Goal: Information Seeking & Learning: Learn about a topic

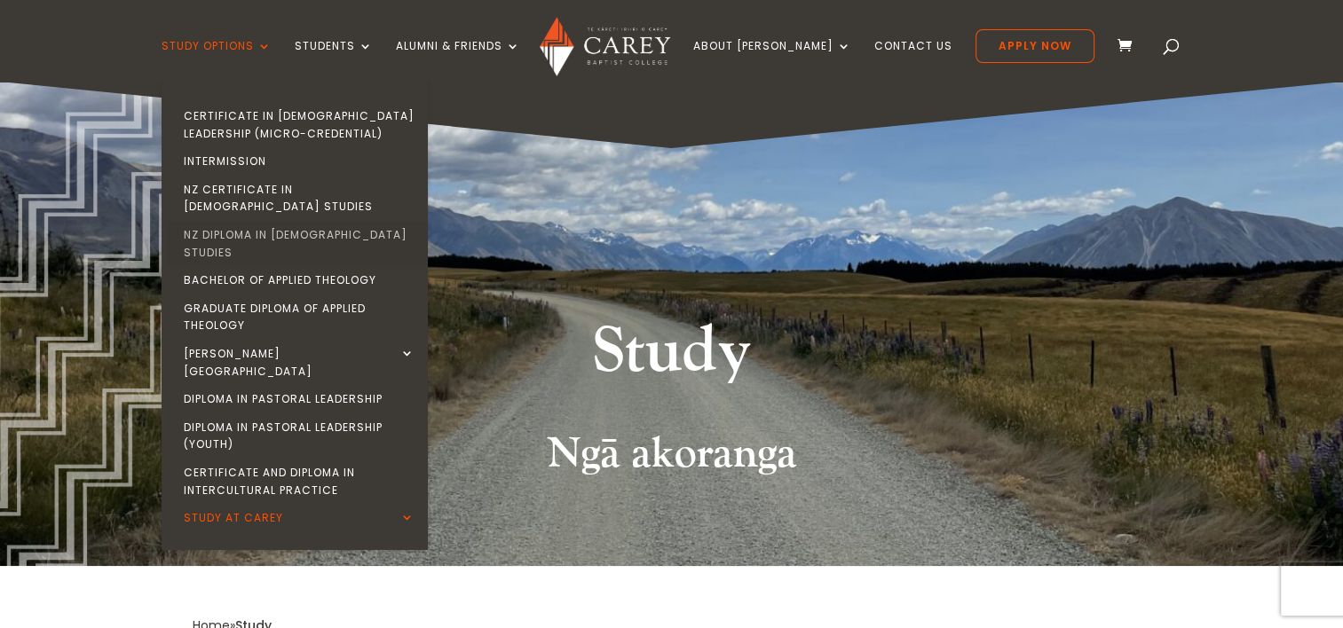
click at [303, 224] on link "NZ Diploma in [DEMOGRAPHIC_DATA] Studies" at bounding box center [299, 243] width 266 height 45
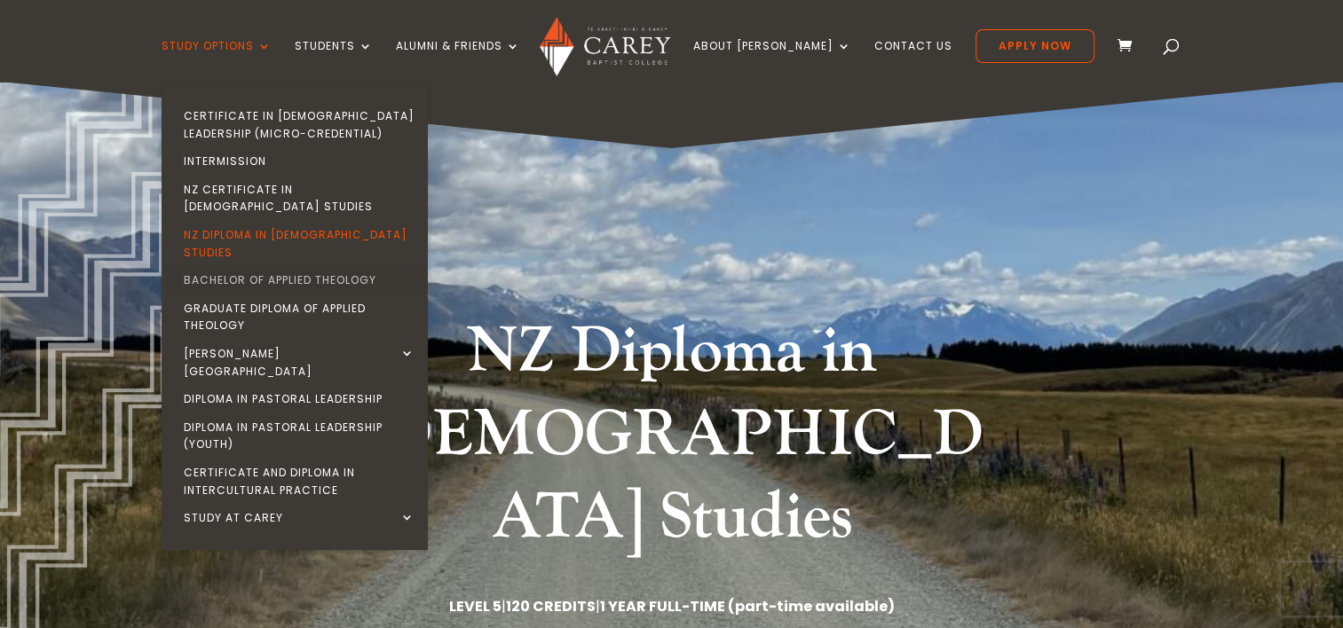
click at [298, 266] on link "Bachelor of Applied Theology" at bounding box center [299, 280] width 266 height 28
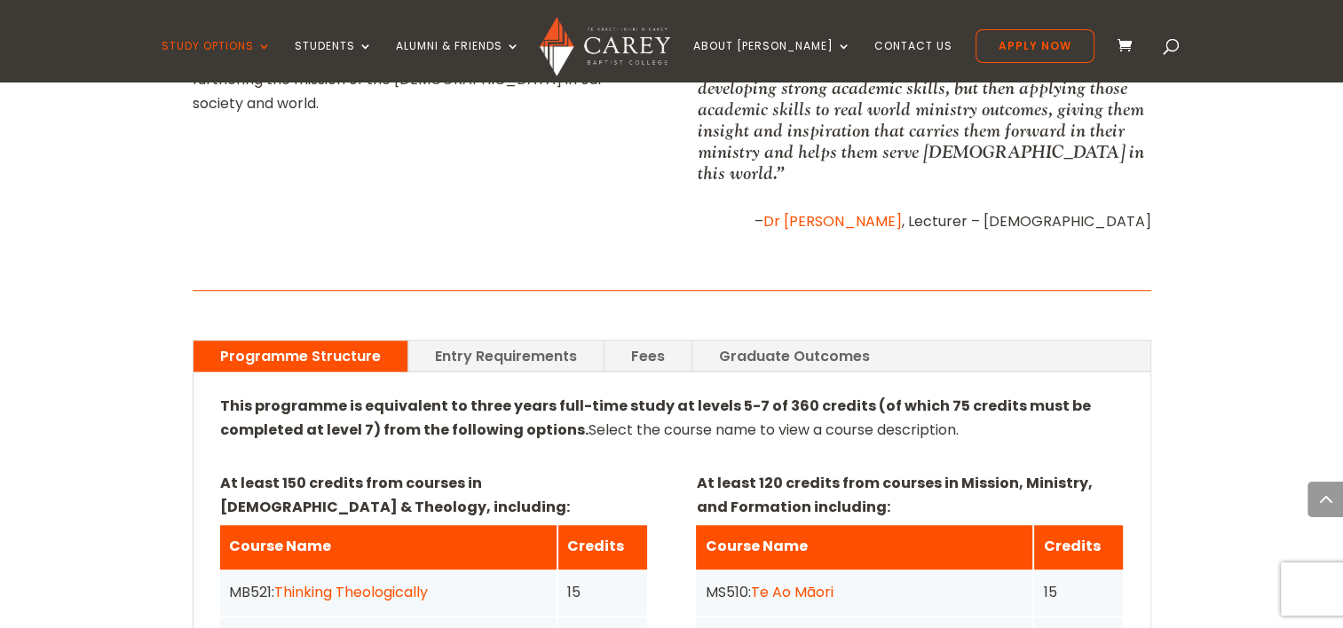
scroll to position [1071, 0]
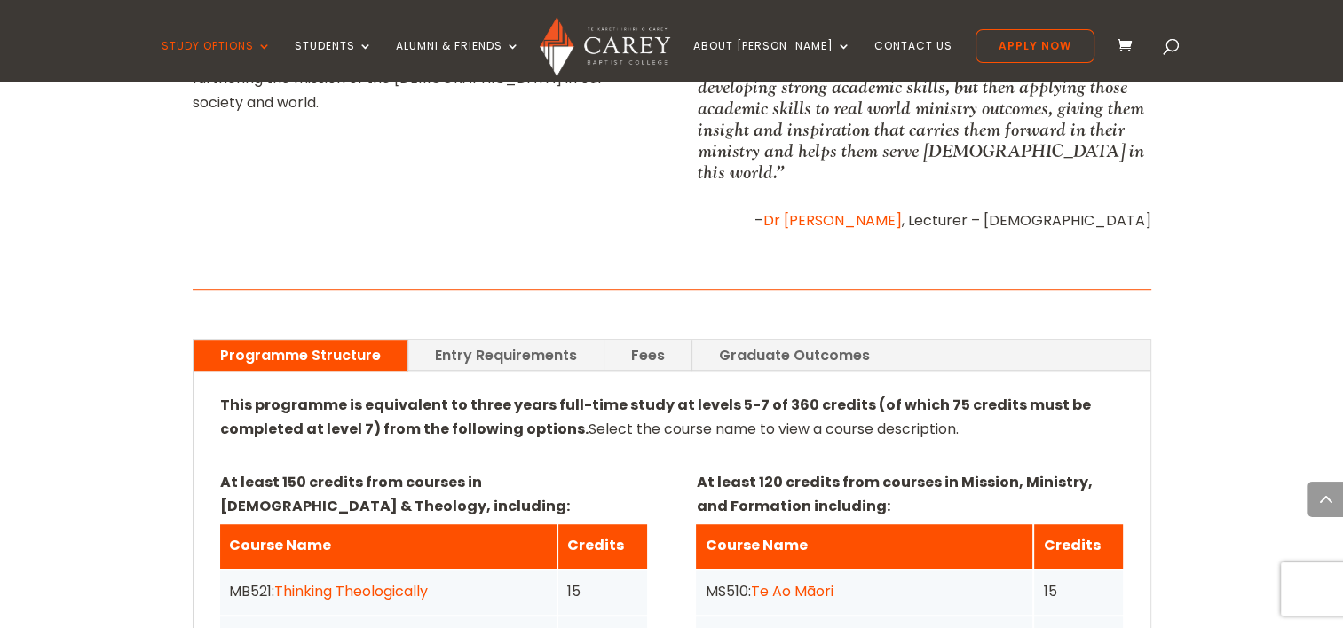
click at [568, 340] on link "Entry Requirements" at bounding box center [505, 355] width 195 height 31
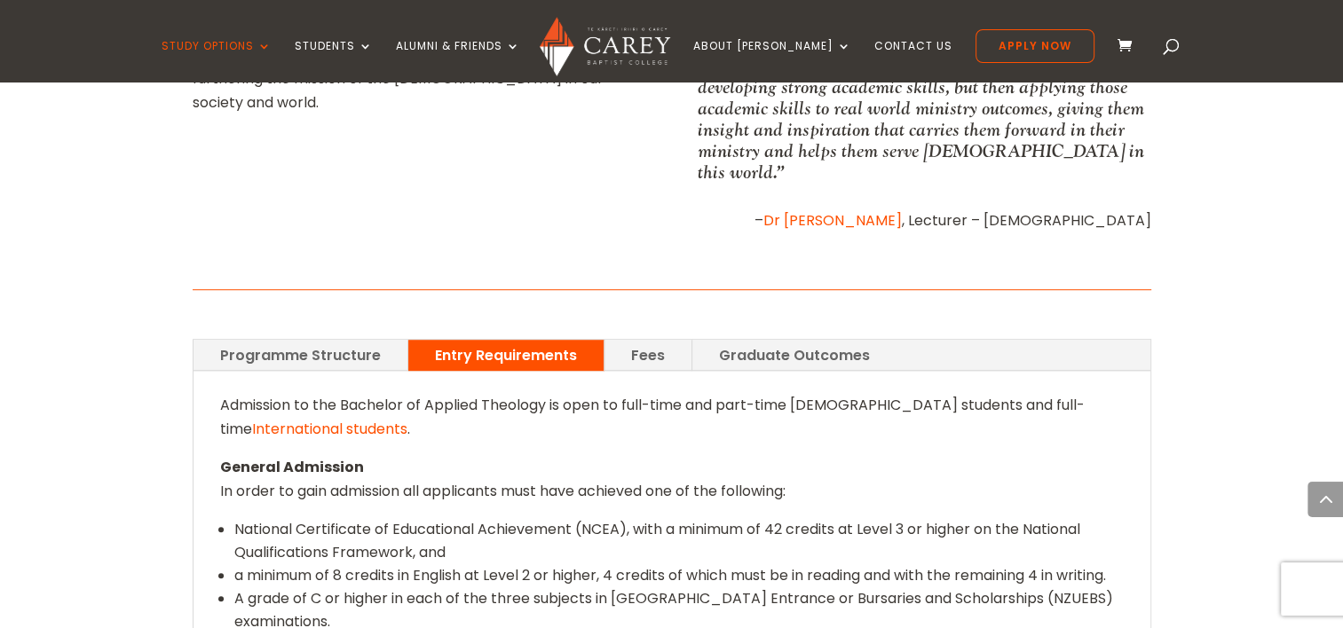
click at [369, 340] on link "Programme Structure" at bounding box center [300, 355] width 214 height 31
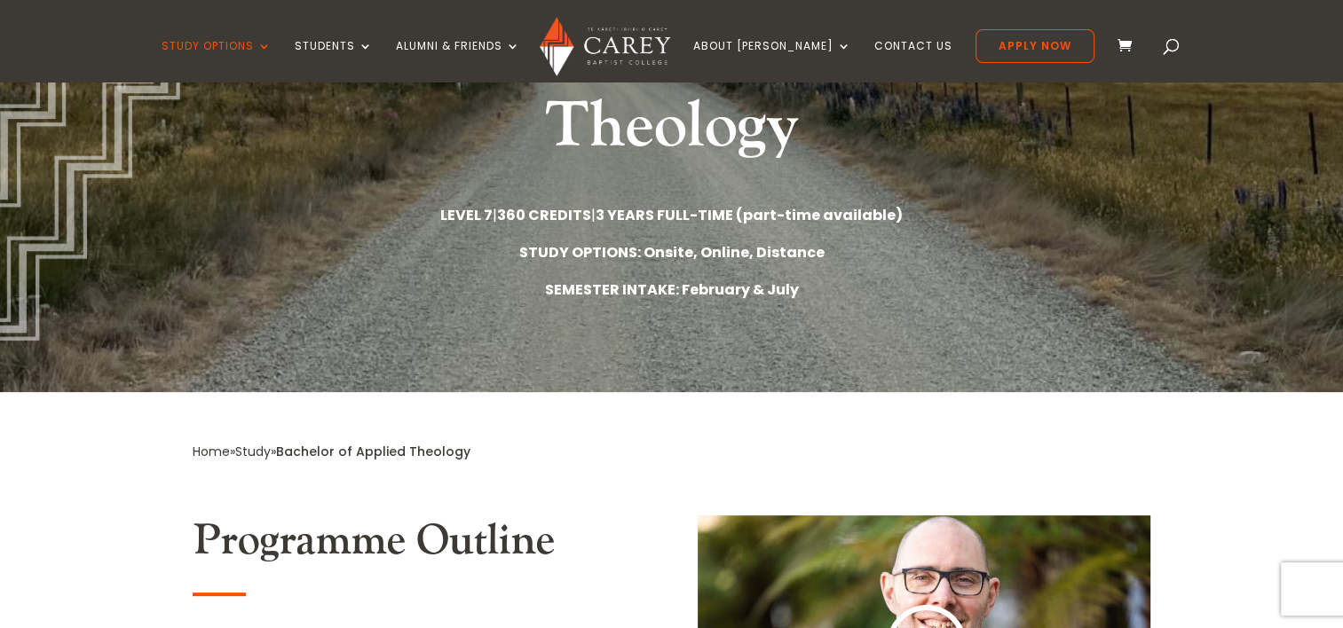
scroll to position [302, 0]
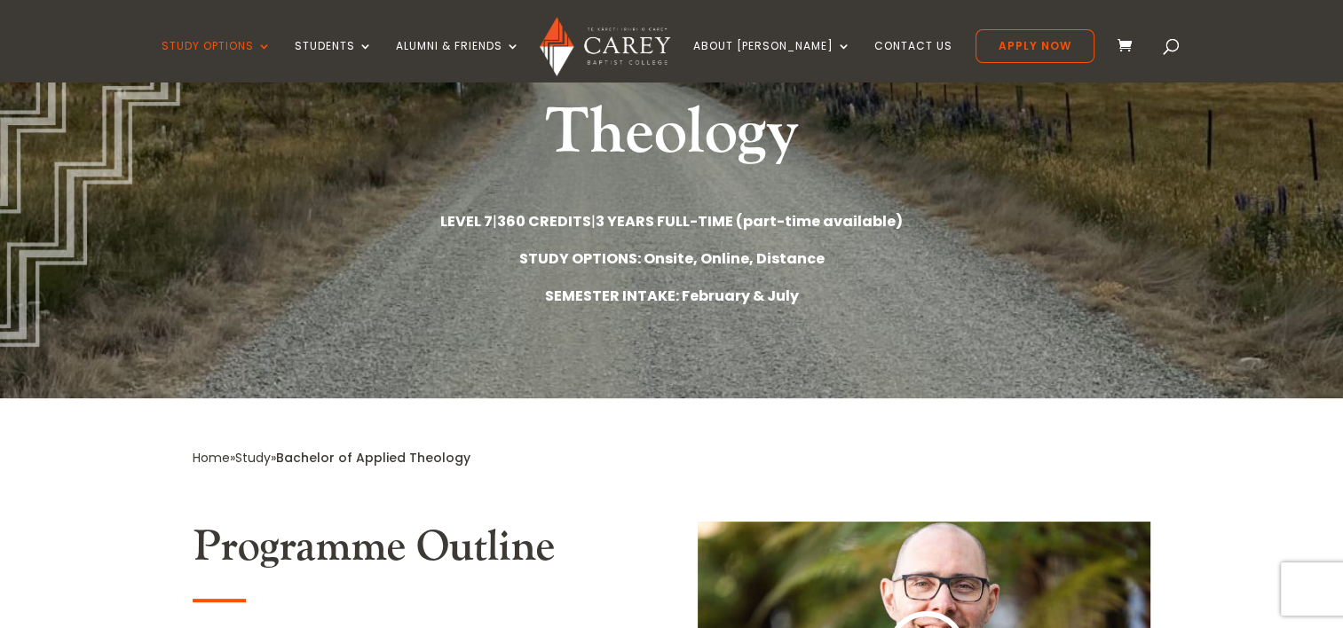
click at [722, 375] on div "Bachelor of Applied Theology LEVEL 7 | 360 CREDITS | 3 YEARS FULL-TIME (part-ti…" at bounding box center [671, 89] width 1343 height 620
click at [796, 348] on div "Bachelor of Applied Theology LEVEL 7 | 360 CREDITS | 3 YEARS FULL-TIME (part-ti…" at bounding box center [671, 89] width 1343 height 620
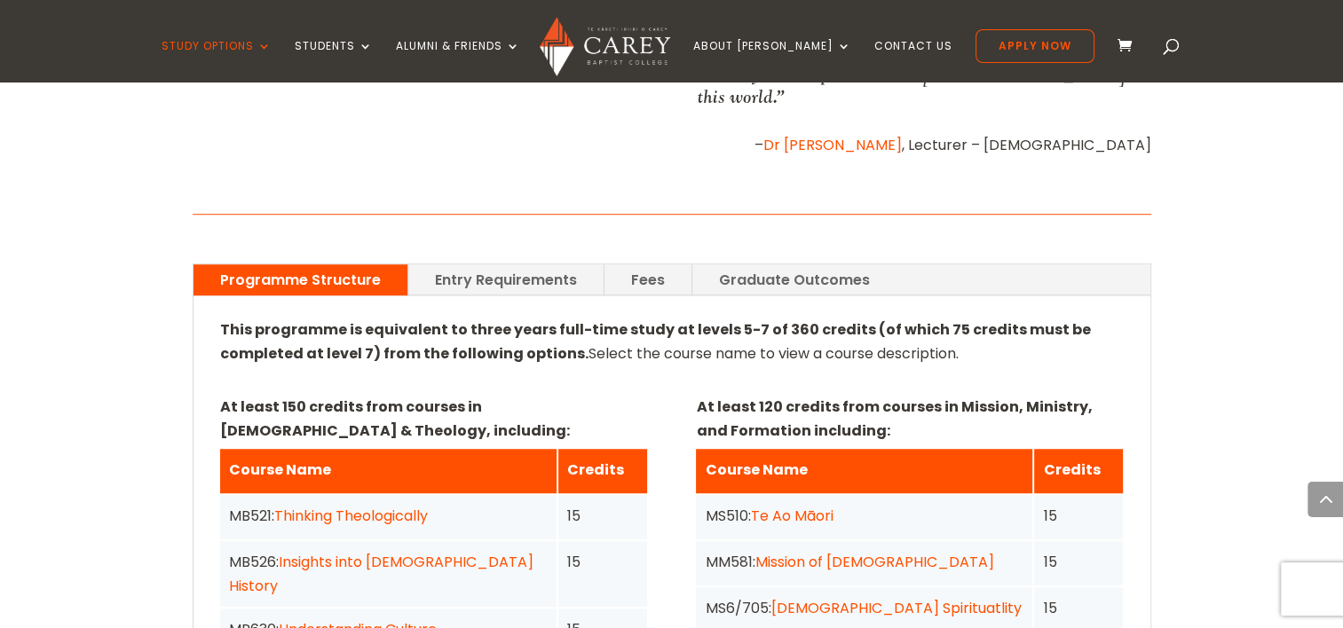
scroll to position [1157, 0]
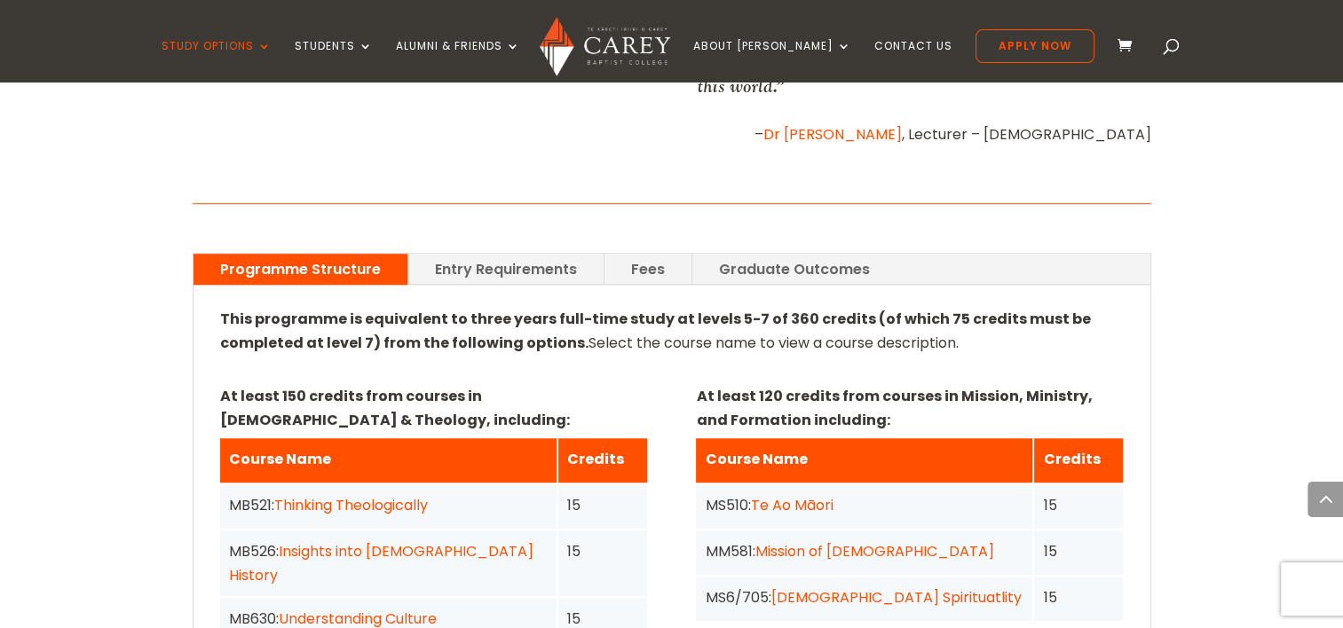
click at [653, 254] on link "Fees" at bounding box center [647, 269] width 87 height 31
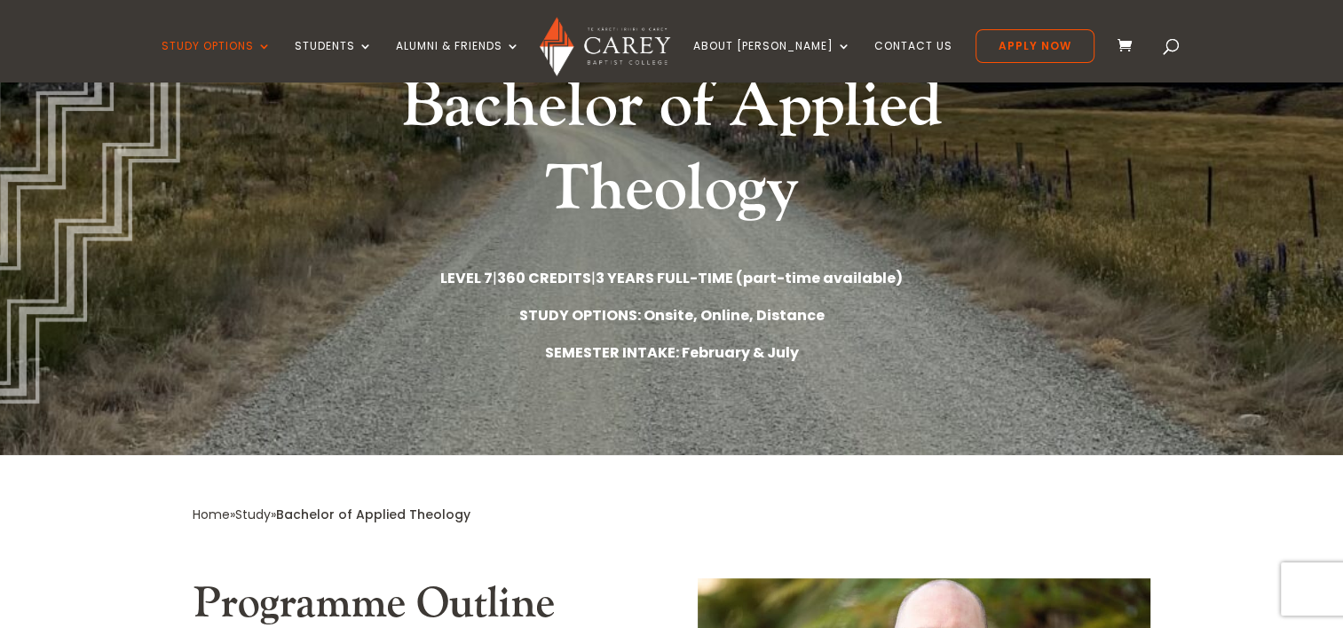
scroll to position [238, 0]
